Goal: Task Accomplishment & Management: Use online tool/utility

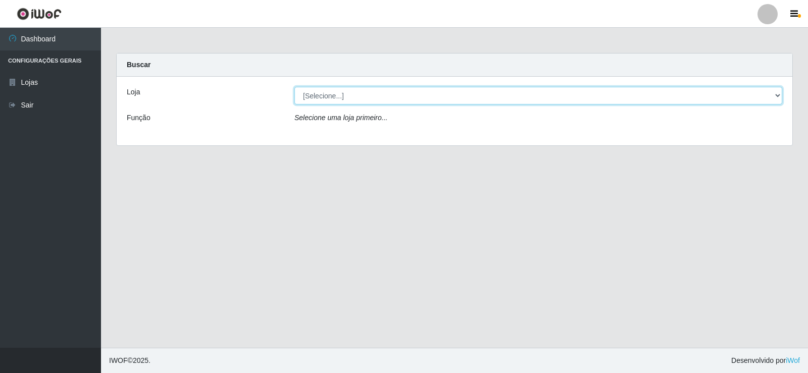
click at [327, 97] on select "[Selecione...] Rede Compras Supermercados - LOJA 2" at bounding box center [538, 96] width 488 height 18
select select "161"
click at [294, 87] on select "[Selecione...] Rede Compras Supermercados - LOJA 2" at bounding box center [538, 96] width 488 height 18
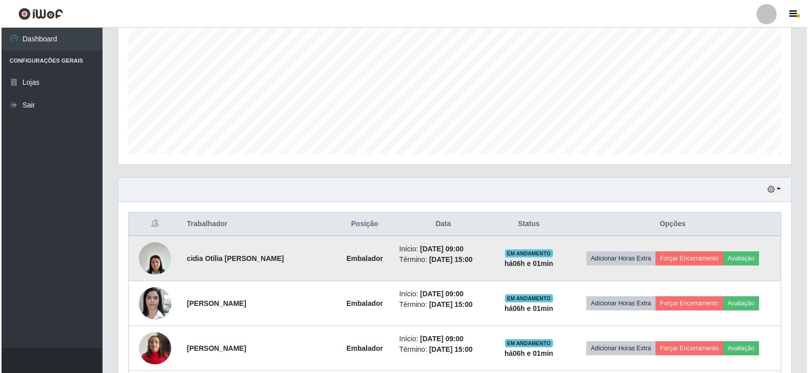
scroll to position [303, 0]
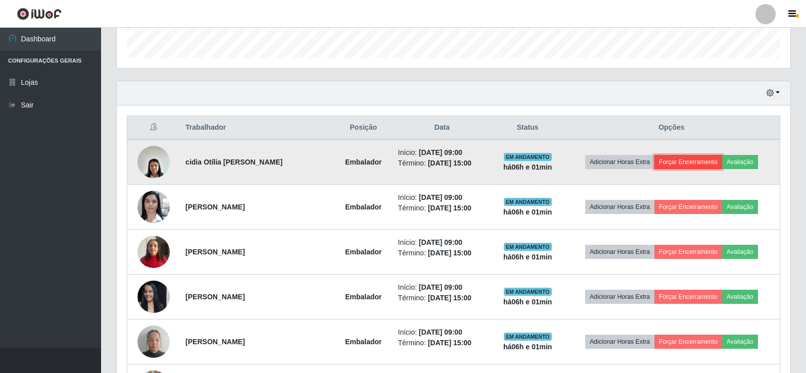
click at [704, 162] on button "Forçar Encerramento" at bounding box center [688, 162] width 68 height 14
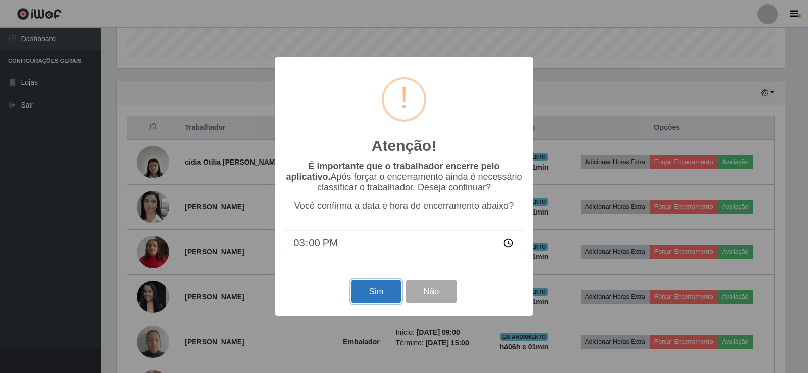
click at [391, 291] on button "Sim" at bounding box center [376, 292] width 49 height 24
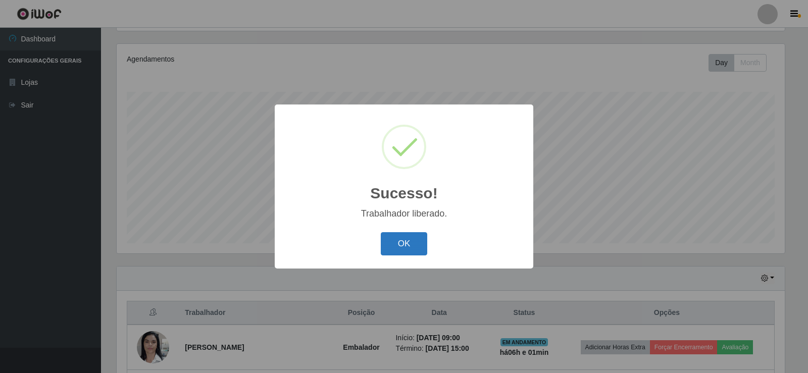
click at [412, 242] on button "OK" at bounding box center [404, 244] width 47 height 24
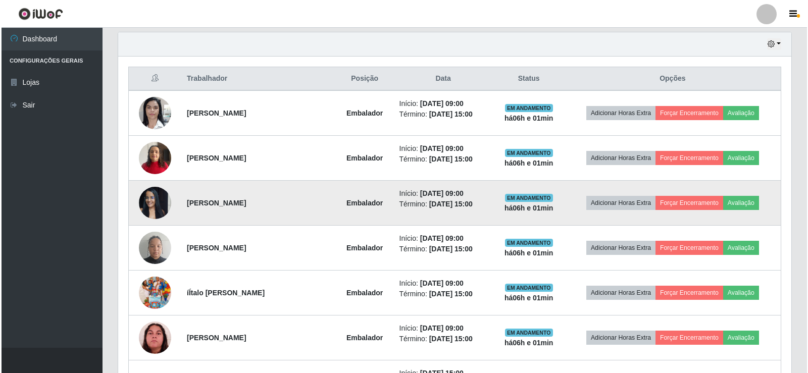
scroll to position [370, 0]
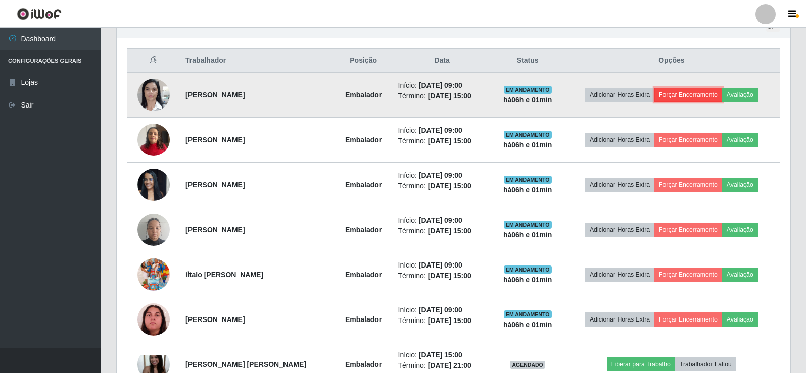
click at [697, 93] on button "Forçar Encerramento" at bounding box center [688, 95] width 68 height 14
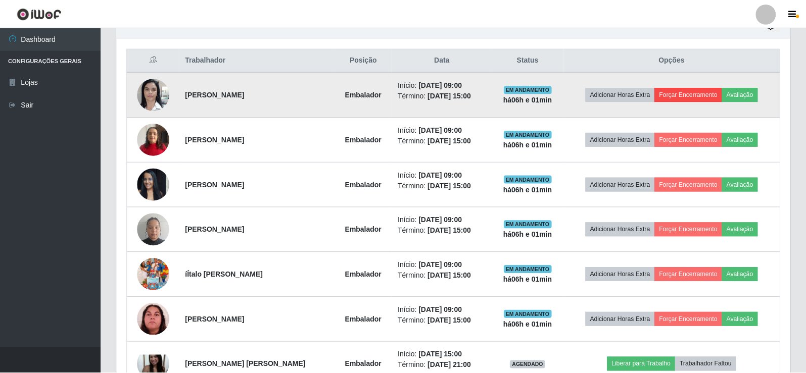
scroll to position [210, 668]
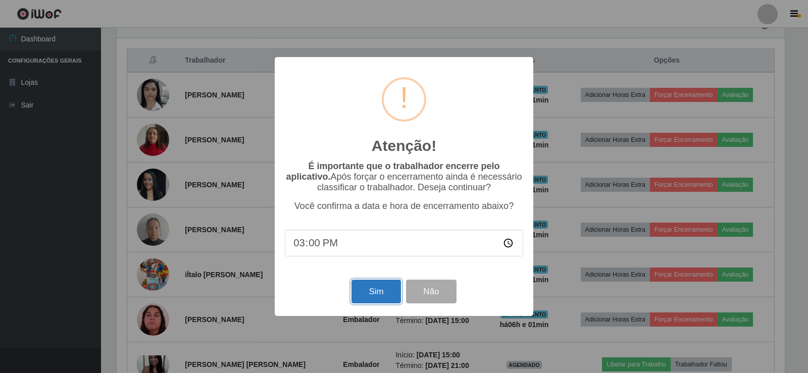
click at [394, 299] on button "Sim" at bounding box center [376, 292] width 49 height 24
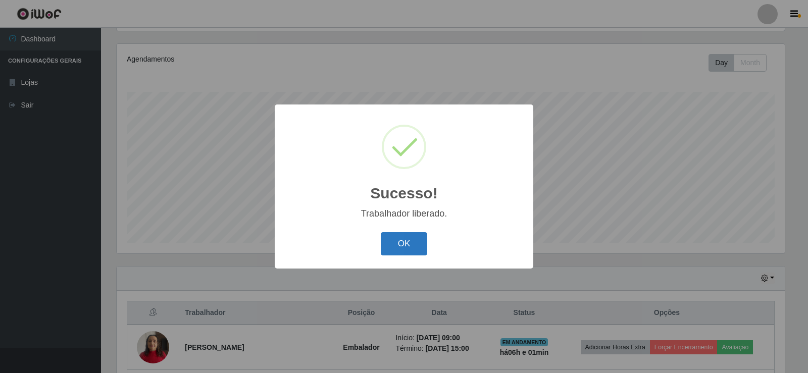
click at [397, 243] on button "OK" at bounding box center [404, 244] width 47 height 24
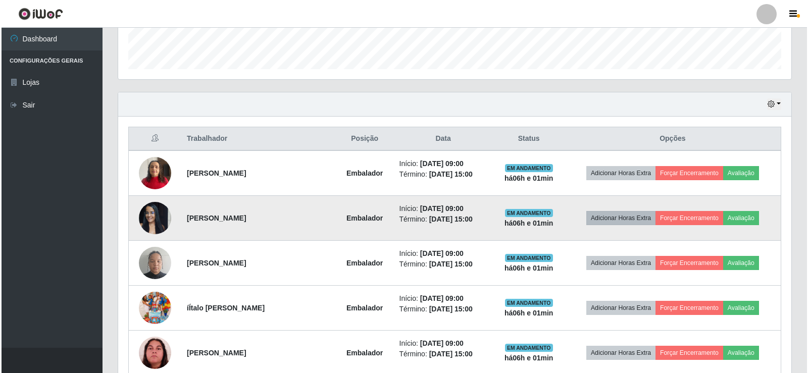
scroll to position [320, 0]
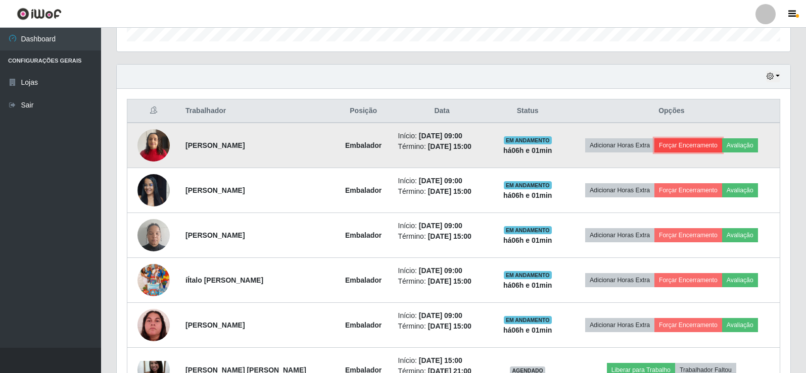
click at [692, 144] on button "Forçar Encerramento" at bounding box center [688, 145] width 68 height 14
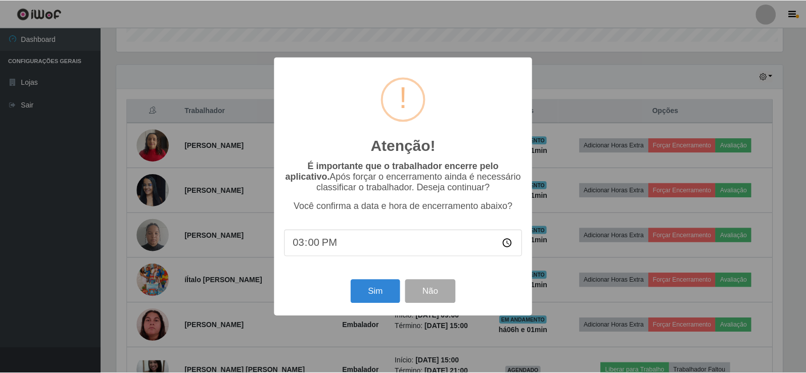
scroll to position [210, 668]
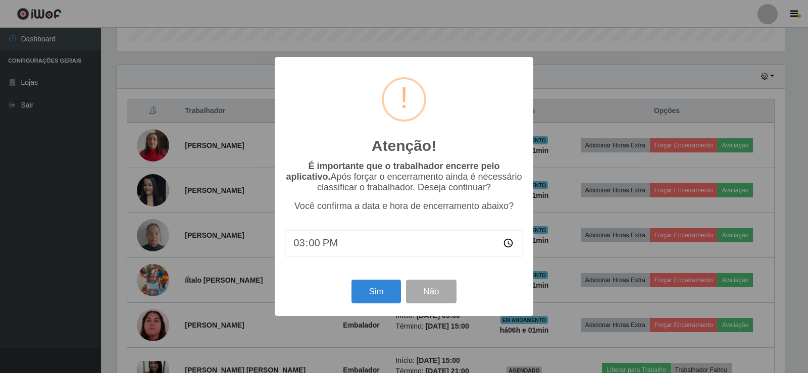
click at [372, 306] on div "Sim Não" at bounding box center [404, 291] width 238 height 29
click at [383, 294] on button "Sim" at bounding box center [376, 292] width 49 height 24
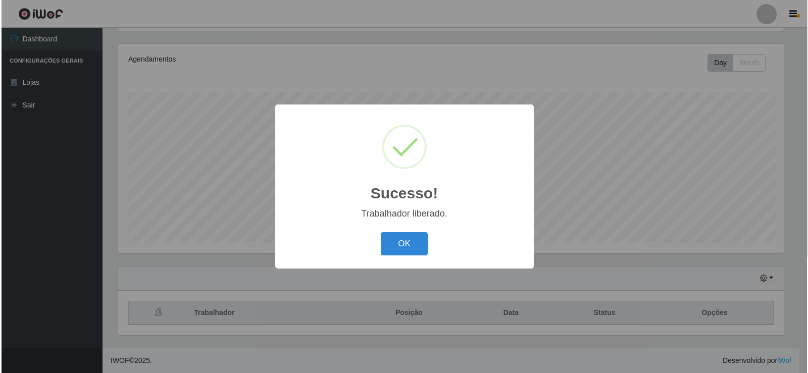
scroll to position [0, 0]
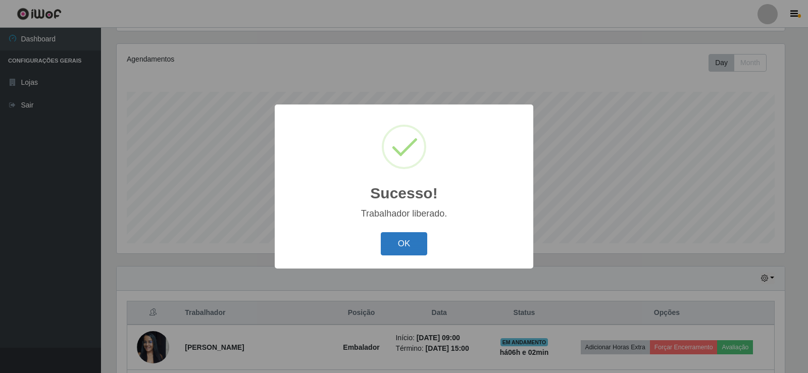
click at [400, 243] on button "OK" at bounding box center [404, 244] width 47 height 24
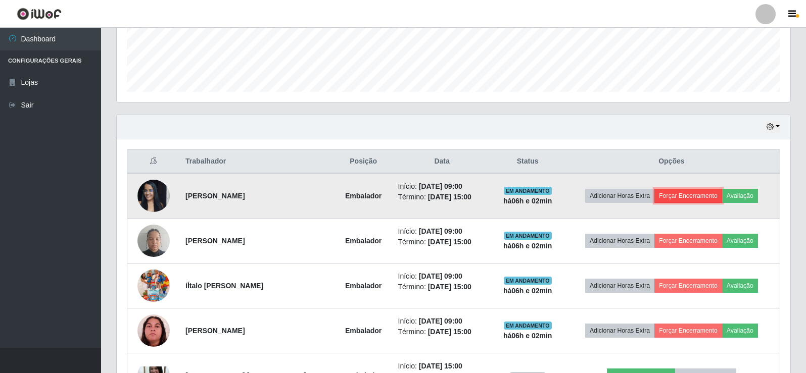
click at [683, 191] on button "Forçar Encerramento" at bounding box center [688, 196] width 68 height 14
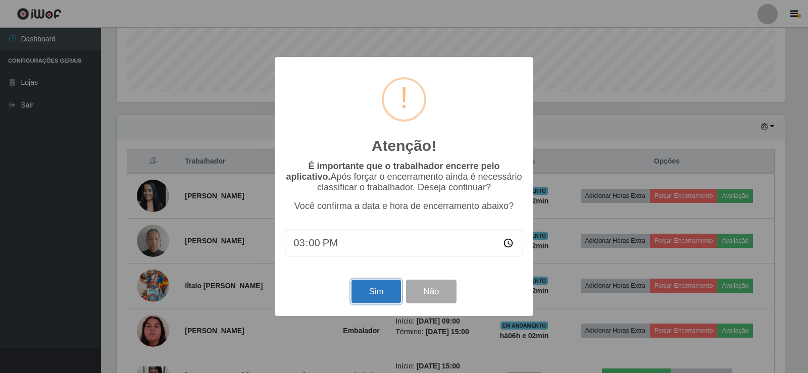
click at [380, 293] on button "Sim" at bounding box center [376, 292] width 49 height 24
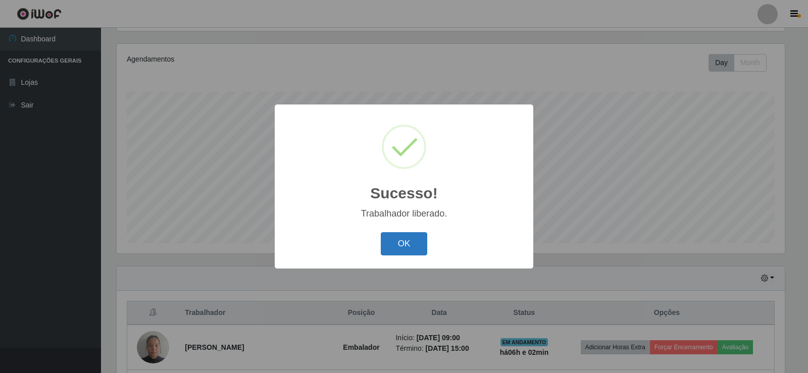
click at [413, 245] on button "OK" at bounding box center [404, 244] width 47 height 24
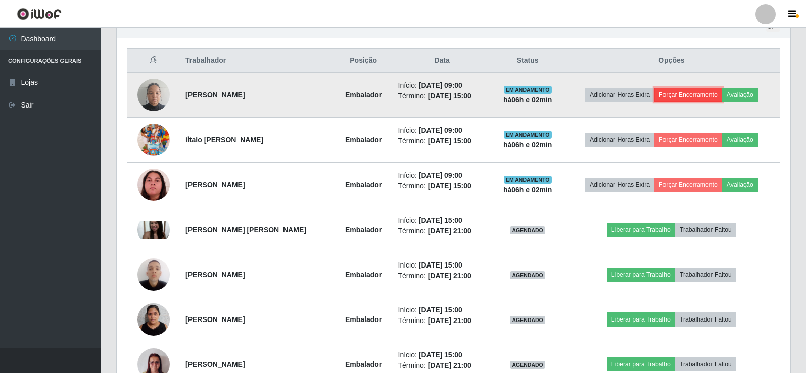
click at [688, 92] on button "Forçar Encerramento" at bounding box center [688, 95] width 68 height 14
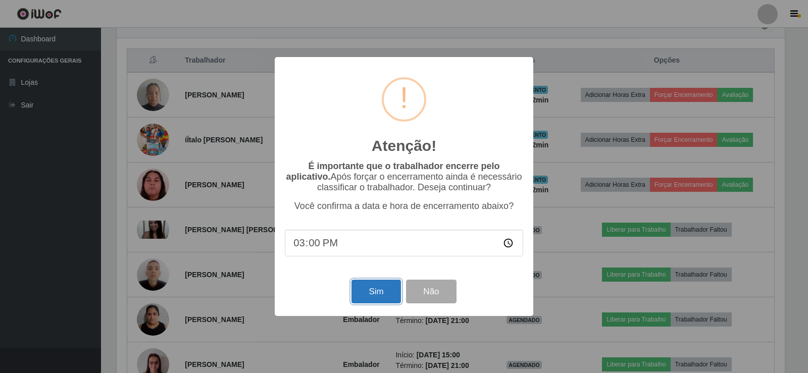
click at [378, 295] on button "Sim" at bounding box center [376, 292] width 49 height 24
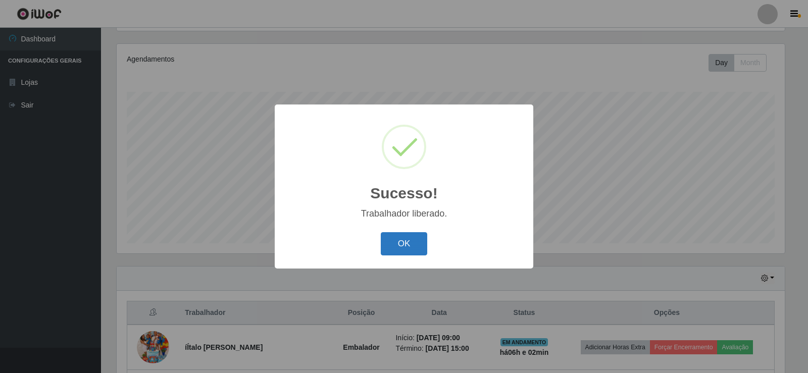
click at [416, 246] on button "OK" at bounding box center [404, 244] width 47 height 24
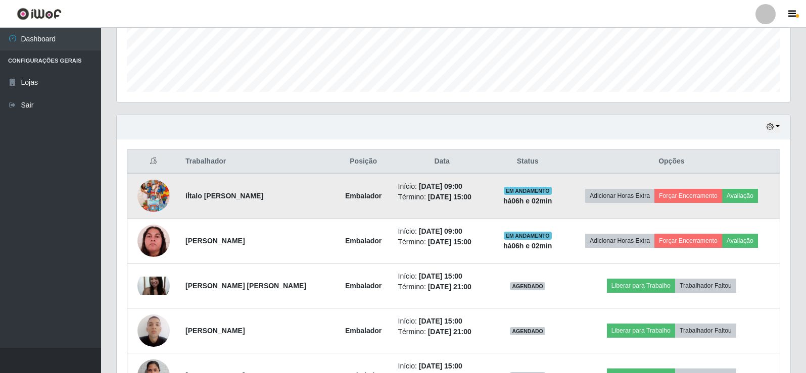
click at [693, 184] on td "Adicionar Horas Extra Forçar Encerramento Avaliação" at bounding box center [671, 195] width 217 height 45
click at [700, 194] on button "Forçar Encerramento" at bounding box center [688, 196] width 68 height 14
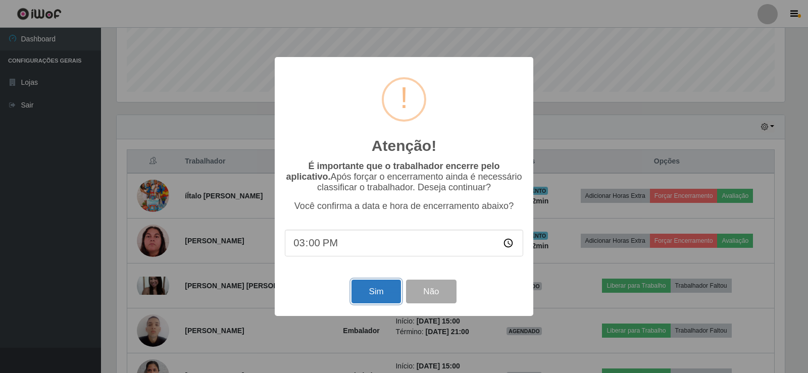
click at [374, 292] on button "Sim" at bounding box center [376, 292] width 49 height 24
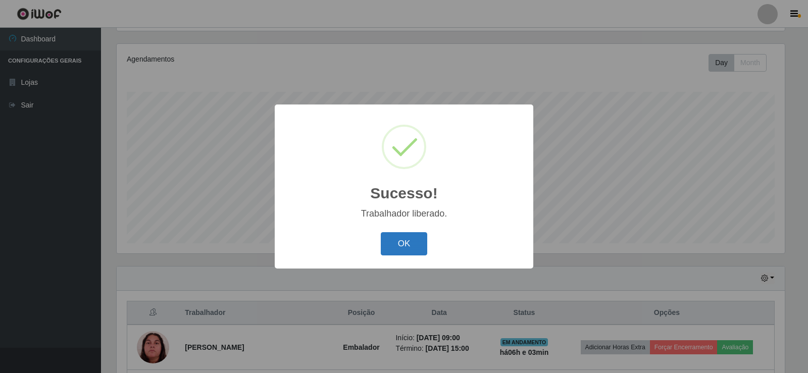
click at [404, 245] on button "OK" at bounding box center [404, 244] width 47 height 24
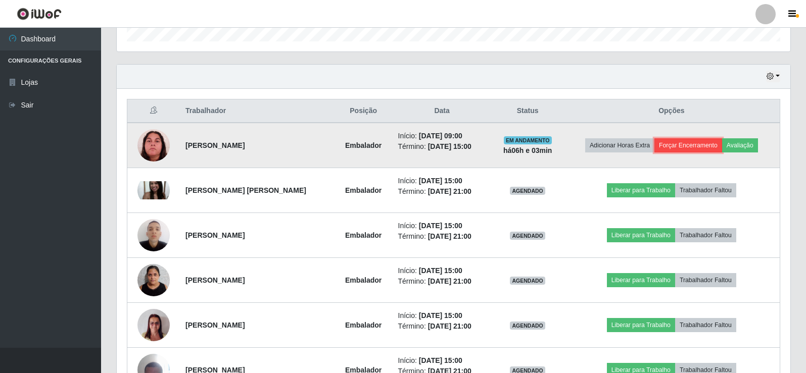
click at [686, 143] on button "Forçar Encerramento" at bounding box center [688, 145] width 68 height 14
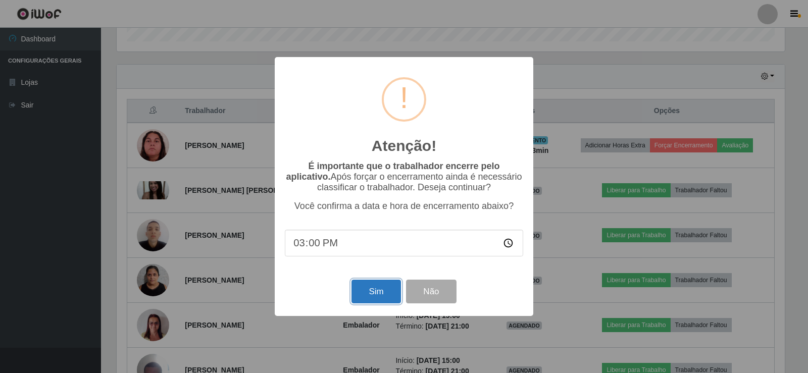
click at [373, 292] on button "Sim" at bounding box center [376, 292] width 49 height 24
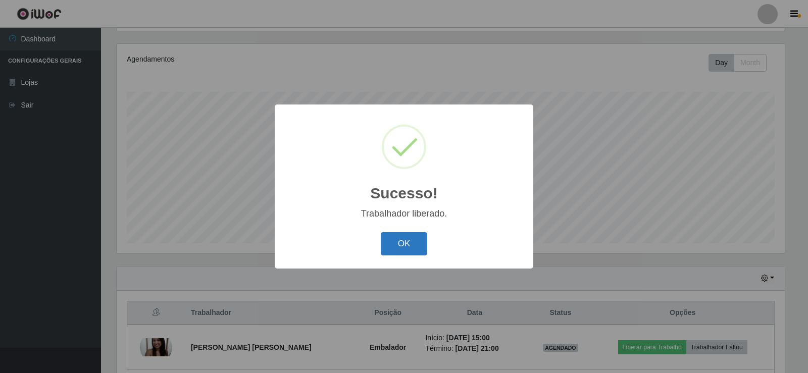
click at [403, 247] on button "OK" at bounding box center [404, 244] width 47 height 24
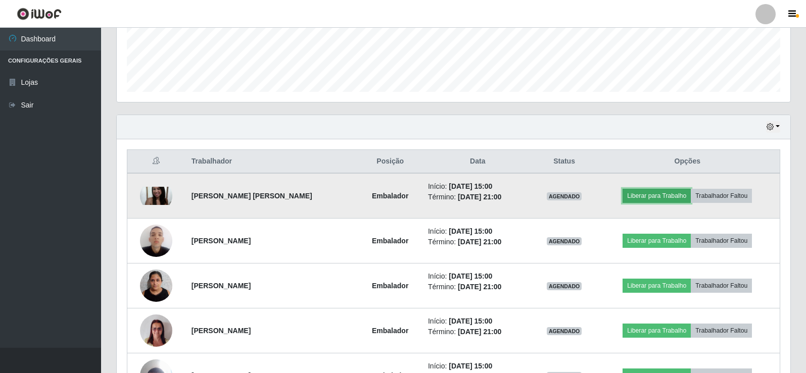
click at [670, 196] on button "Liberar para Trabalho" at bounding box center [656, 196] width 68 height 14
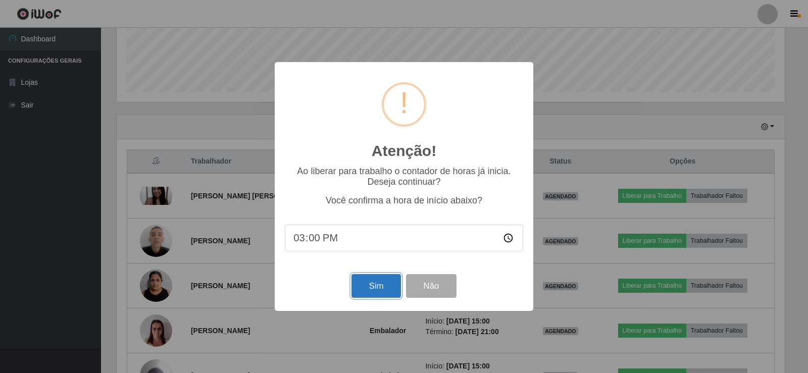
click at [386, 288] on button "Sim" at bounding box center [376, 286] width 49 height 24
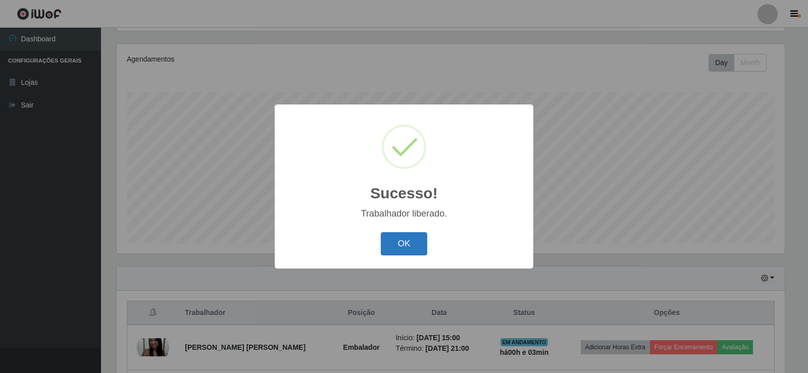
click at [410, 235] on button "OK" at bounding box center [404, 244] width 47 height 24
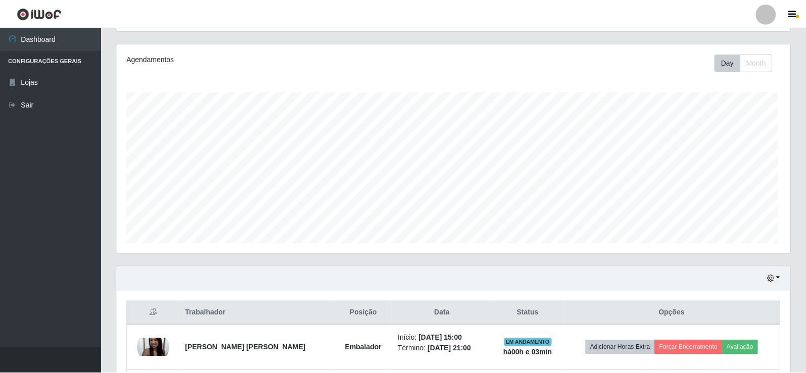
scroll to position [210, 673]
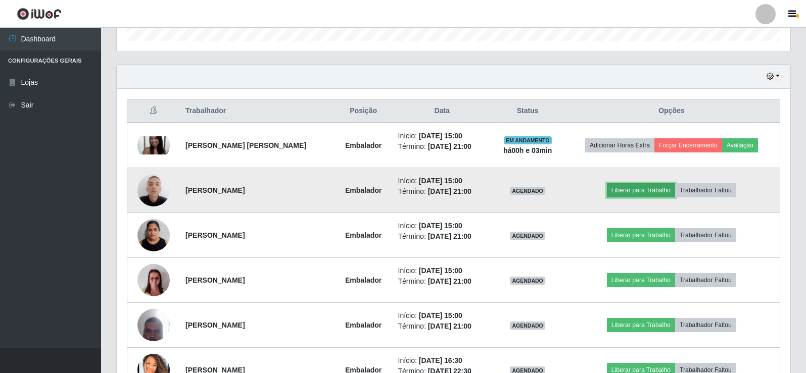
click at [658, 190] on button "Liberar para Trabalho" at bounding box center [641, 190] width 68 height 14
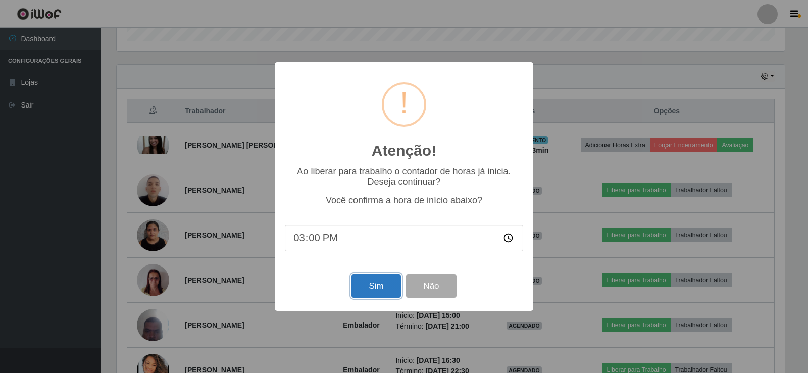
click at [353, 289] on button "Sim" at bounding box center [376, 286] width 49 height 24
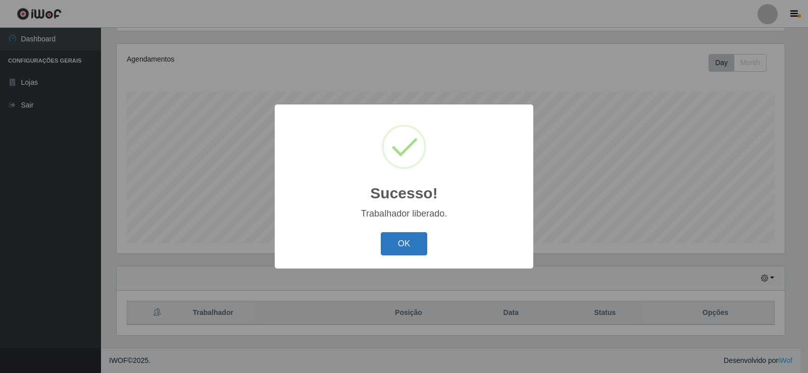
click at [410, 235] on button "OK" at bounding box center [404, 244] width 47 height 24
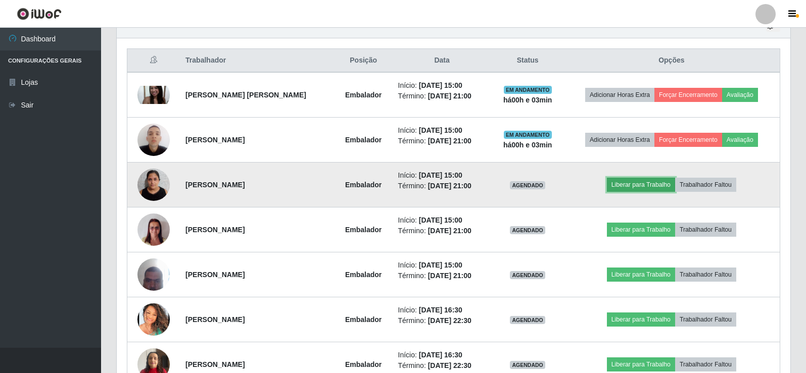
click at [662, 187] on button "Liberar para Trabalho" at bounding box center [641, 185] width 68 height 14
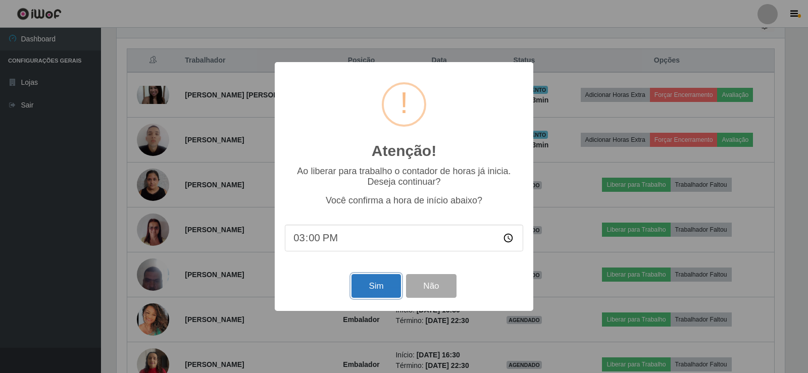
click at [375, 291] on button "Sim" at bounding box center [376, 286] width 49 height 24
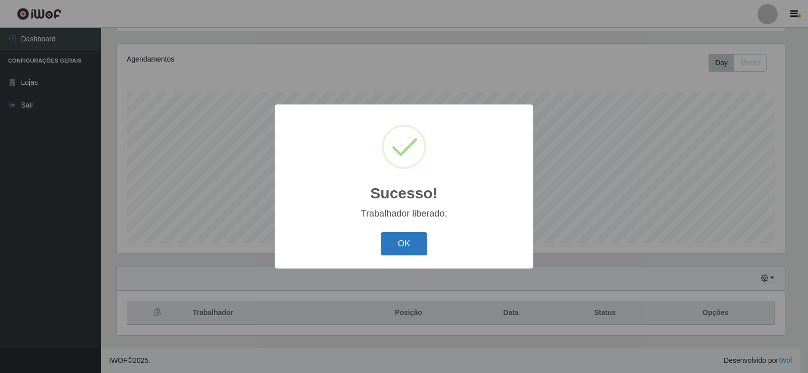
click at [411, 255] on button "OK" at bounding box center [404, 244] width 47 height 24
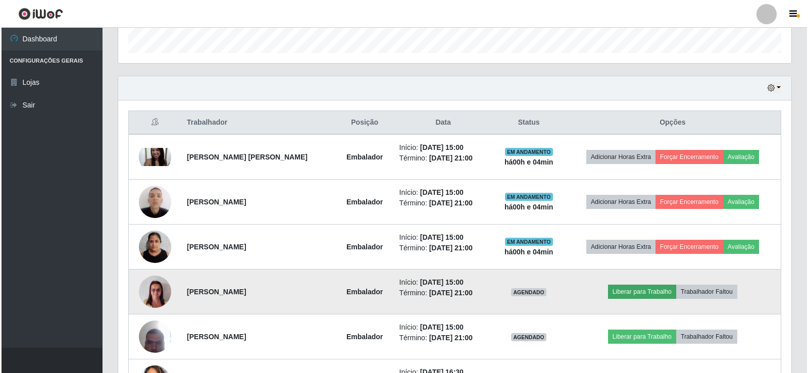
scroll to position [370, 0]
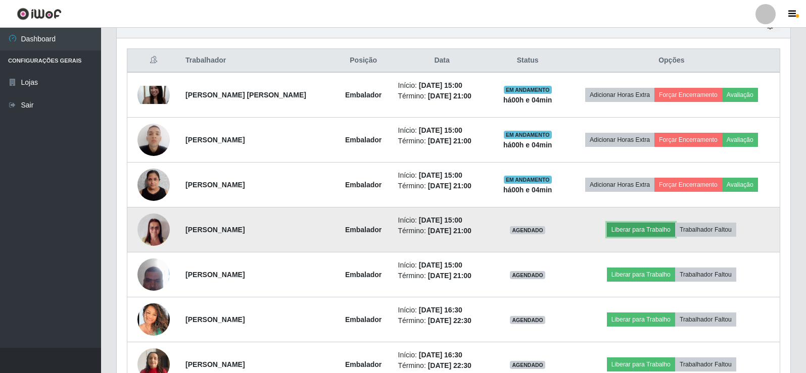
click at [651, 229] on button "Liberar para Trabalho" at bounding box center [641, 230] width 68 height 14
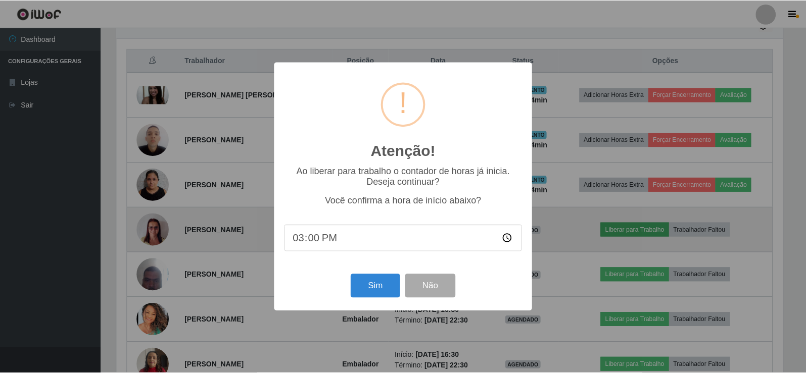
scroll to position [210, 668]
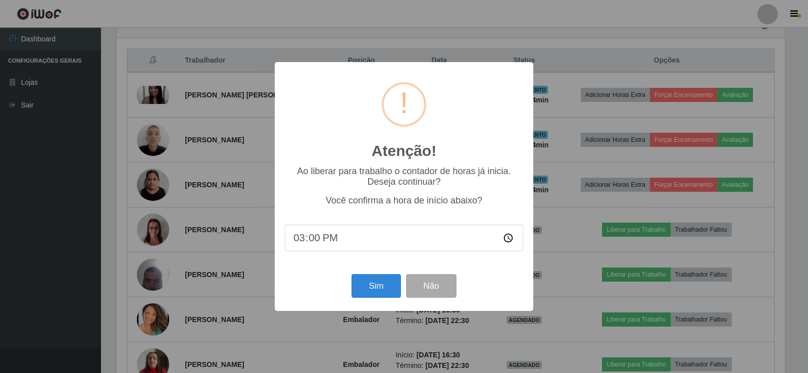
click at [405, 292] on div "Sim Não" at bounding box center [404, 286] width 238 height 29
click at [379, 292] on button "Sim" at bounding box center [376, 286] width 49 height 24
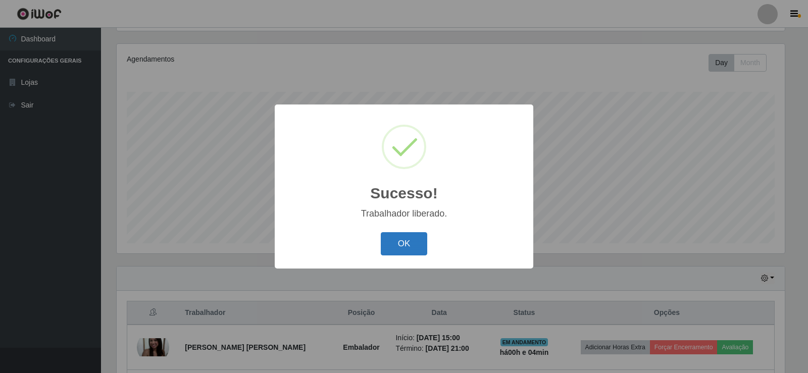
click at [386, 248] on button "OK" at bounding box center [404, 244] width 47 height 24
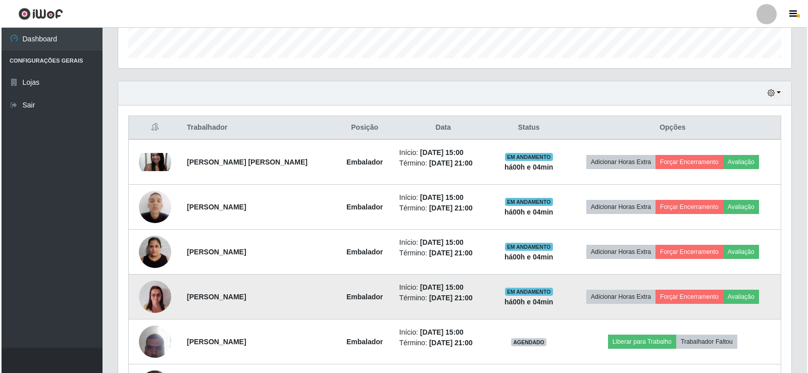
scroll to position [370, 0]
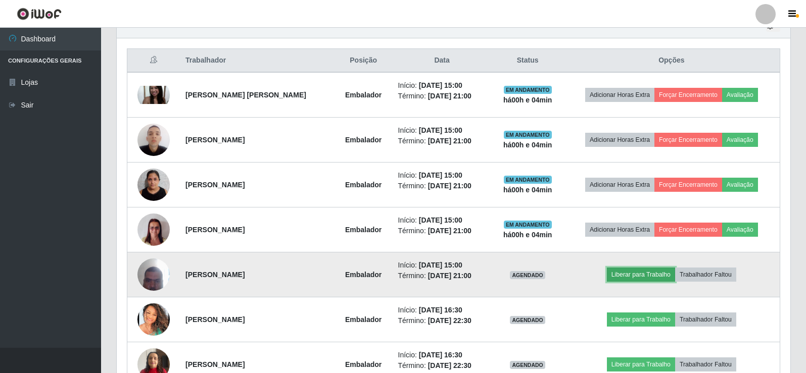
click at [633, 274] on button "Liberar para Trabalho" at bounding box center [641, 275] width 68 height 14
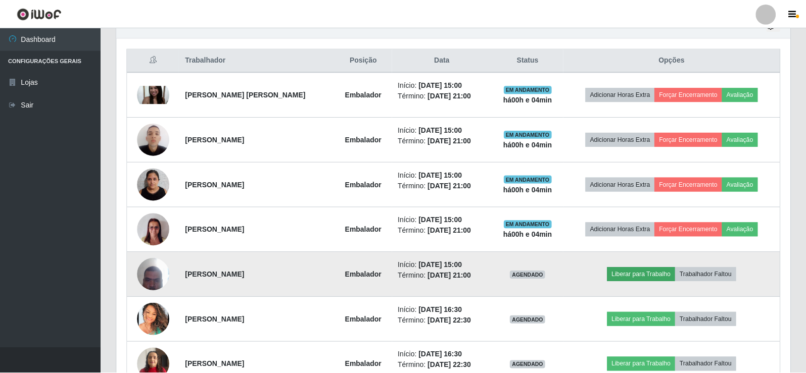
scroll to position [210, 668]
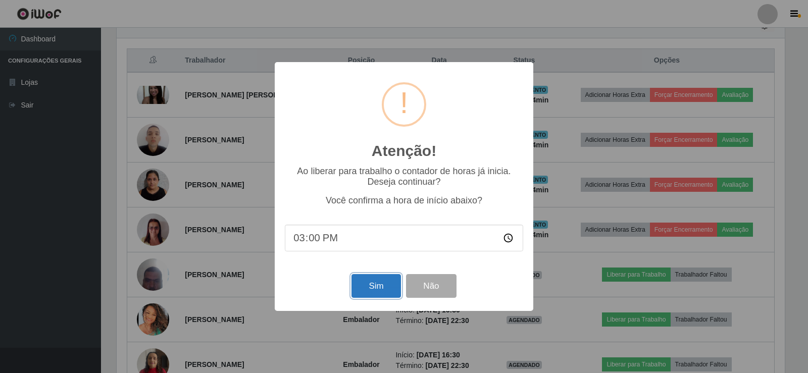
click at [384, 287] on button "Sim" at bounding box center [376, 286] width 49 height 24
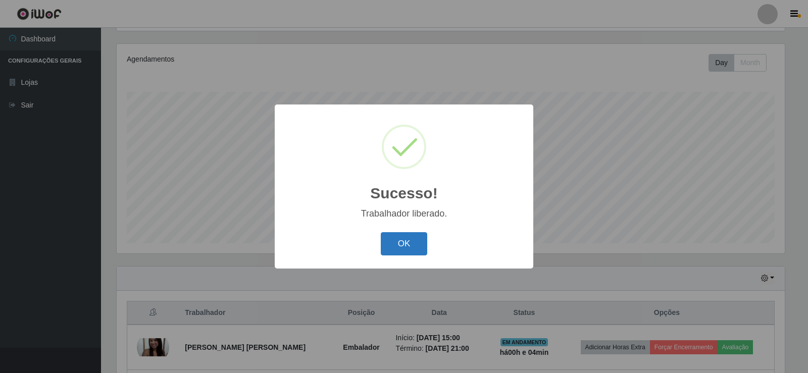
click at [410, 239] on button "OK" at bounding box center [404, 244] width 47 height 24
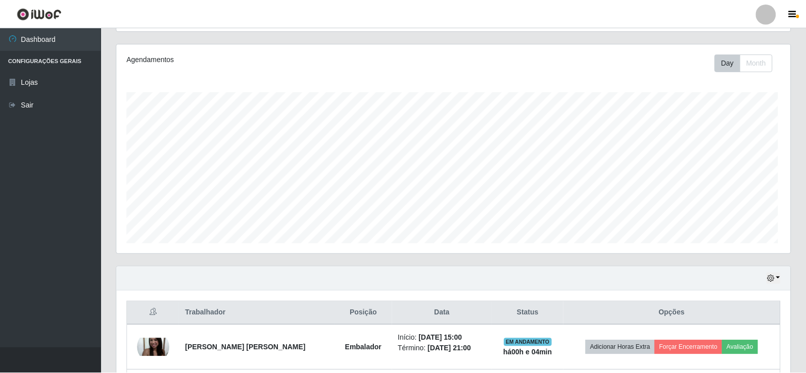
scroll to position [210, 673]
